Goal: Task Accomplishment & Management: Use online tool/utility

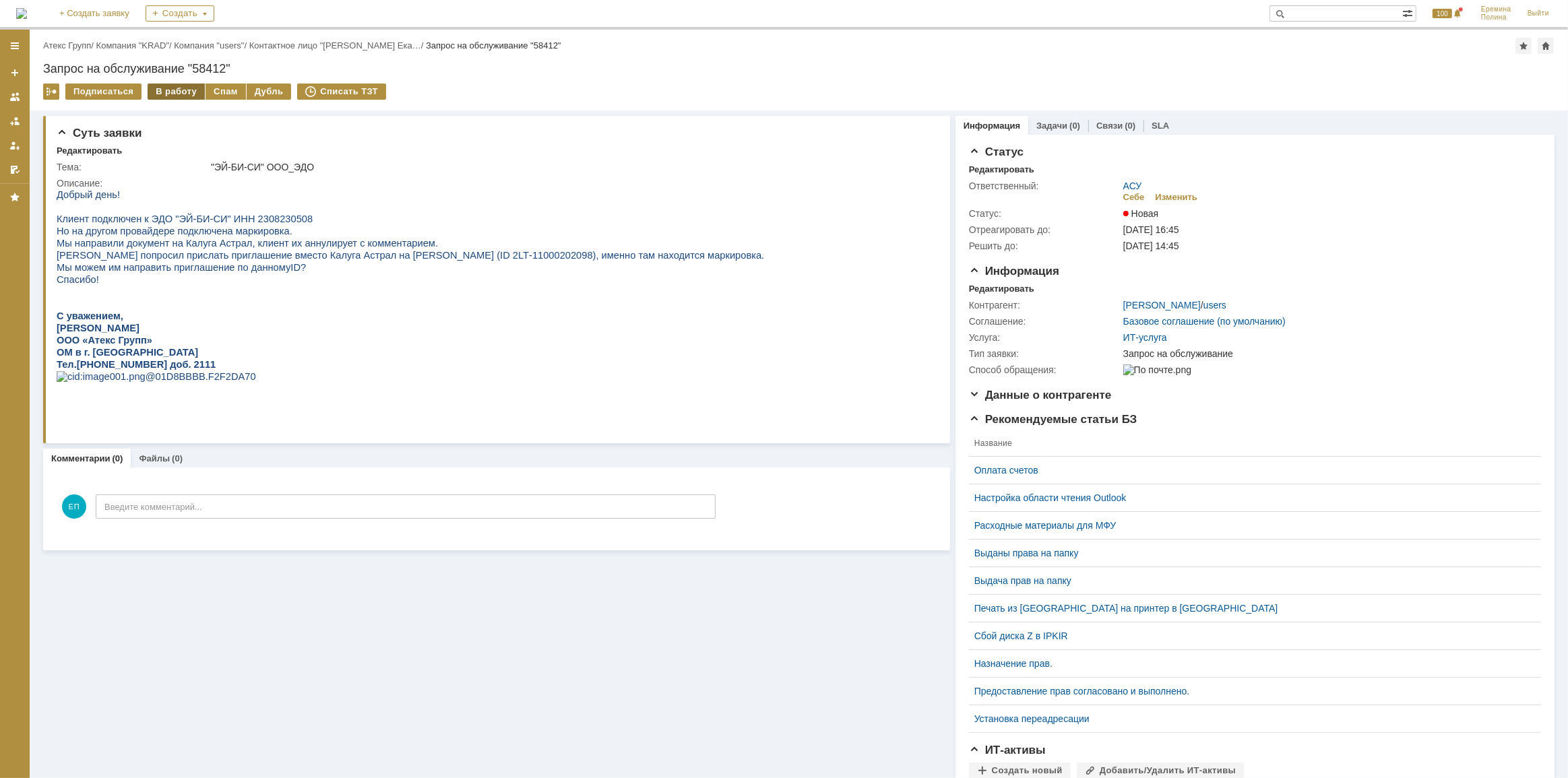
click at [172, 86] on div "В работу" at bounding box center [177, 92] width 57 height 16
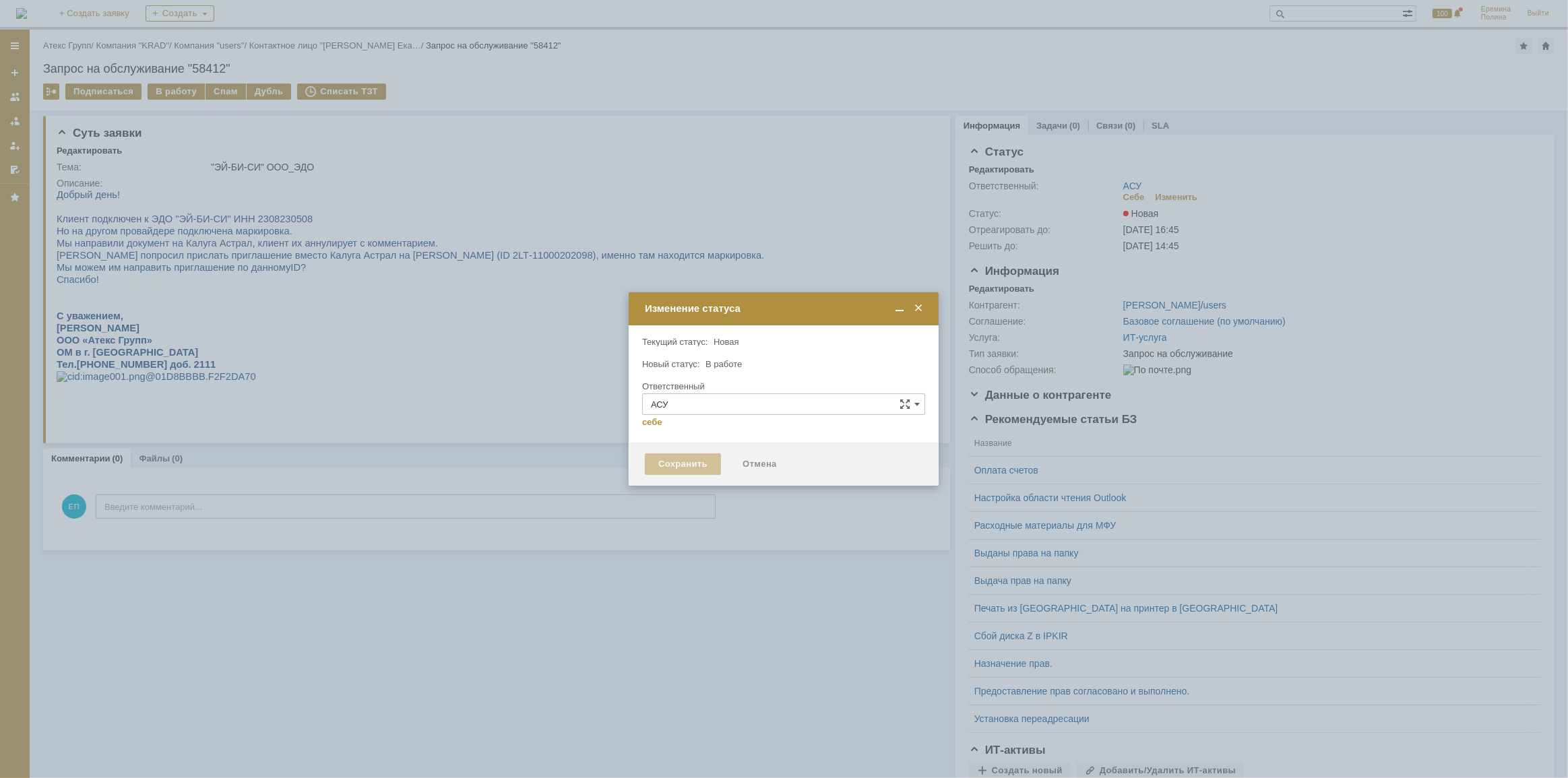
type input "[PERSON_NAME]"
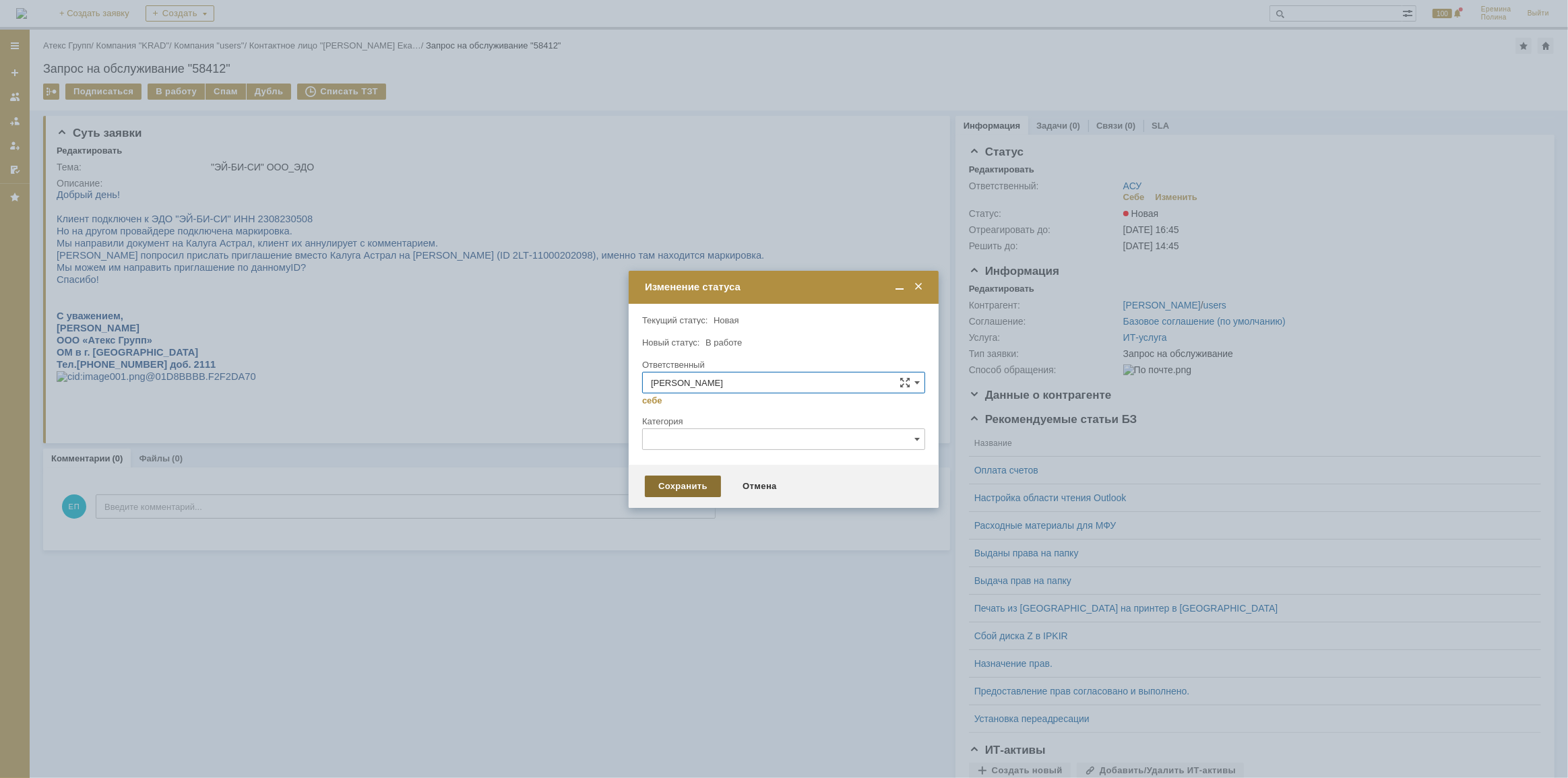
click at [687, 492] on div "Сохранить" at bounding box center [682, 487] width 76 height 22
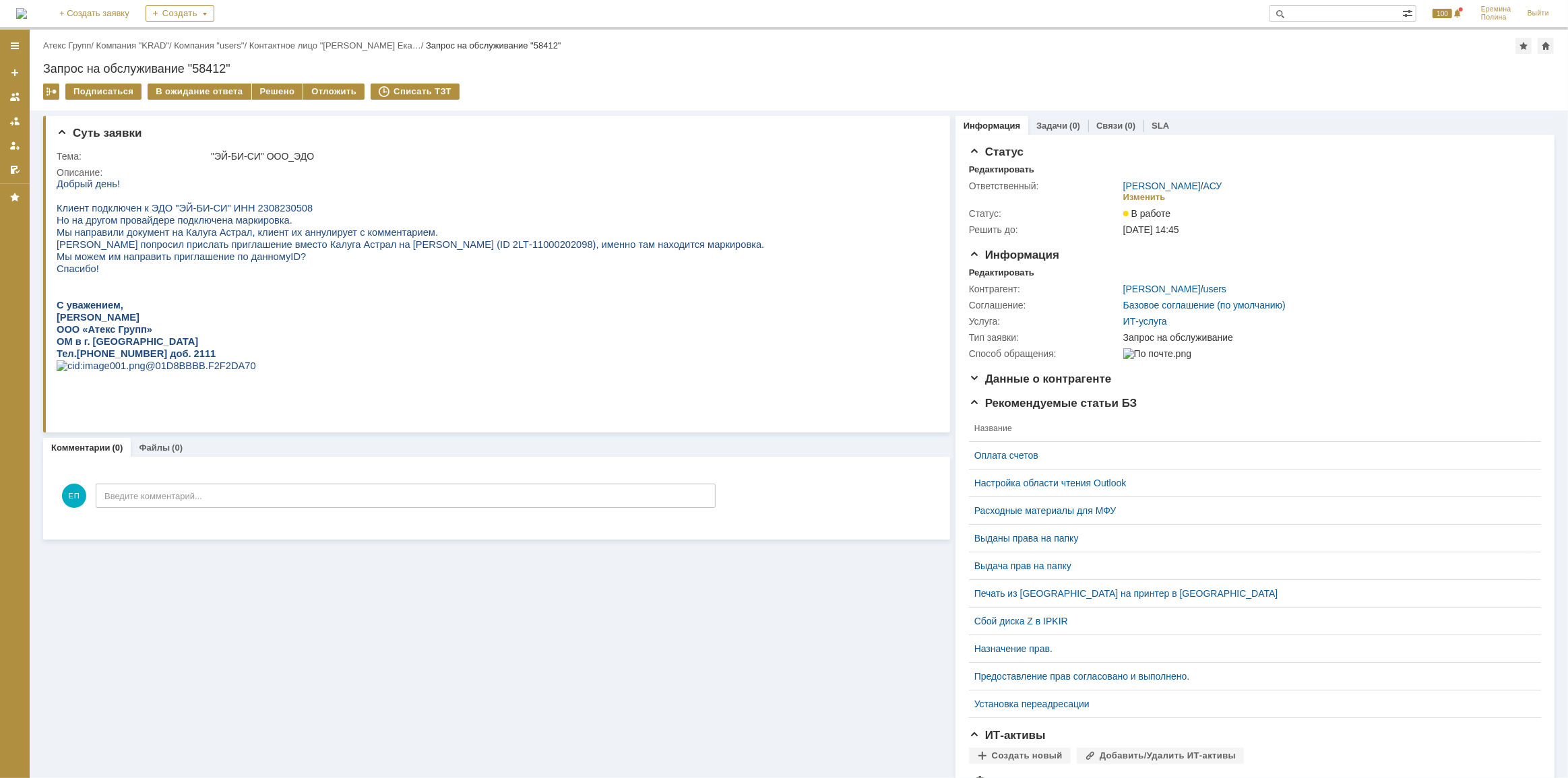
click at [268, 81] on div "Назад | Атекс Групп / Компания "KRAD" / Компания "users" / Контактное лицо "[PE…" at bounding box center [799, 70] width 1539 height 81
click at [268, 83] on div "Решено" at bounding box center [277, 92] width 51 height 16
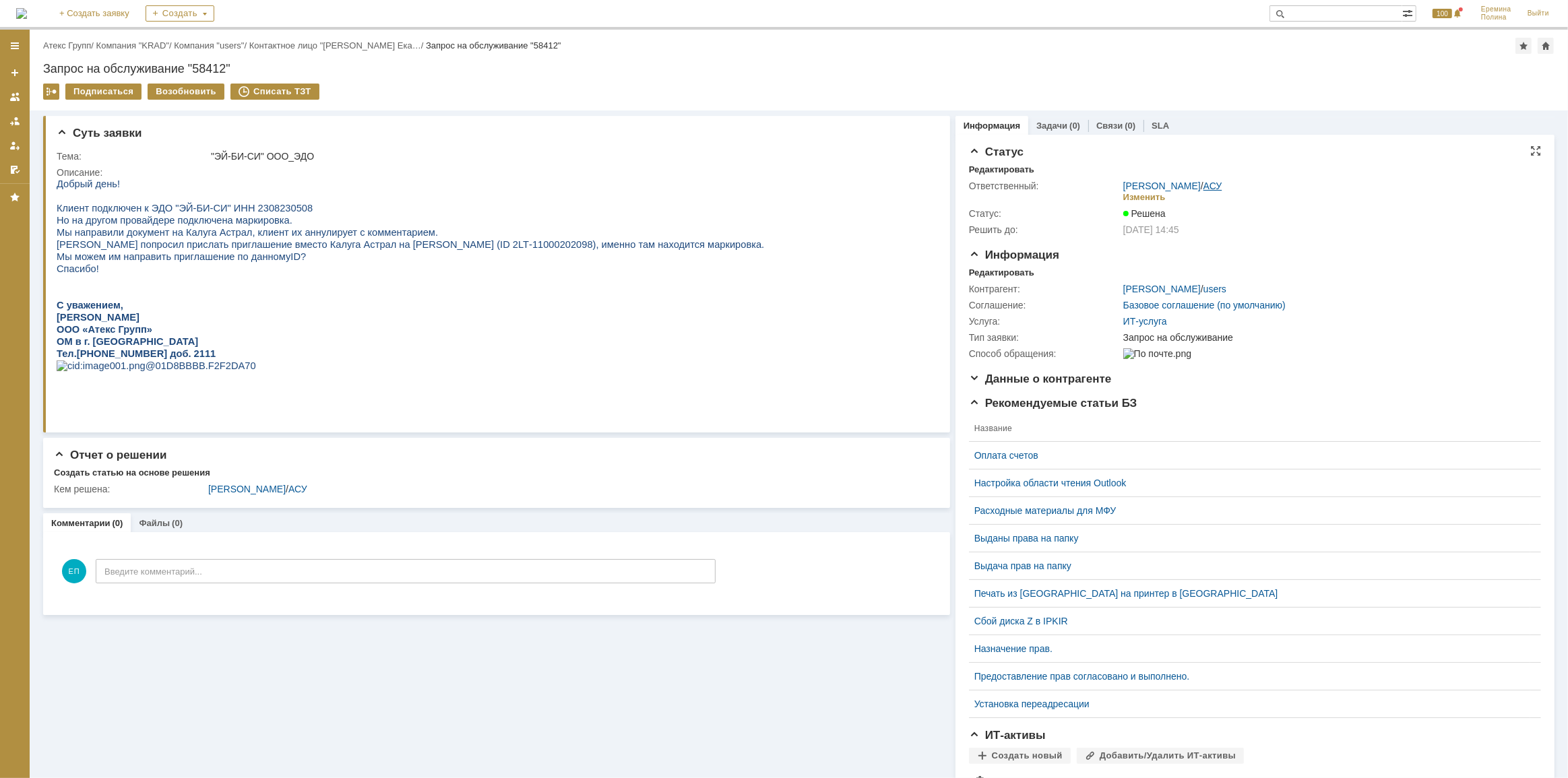
click at [1206, 187] on link "АСУ" at bounding box center [1213, 186] width 19 height 11
